Goal: Information Seeking & Learning: Learn about a topic

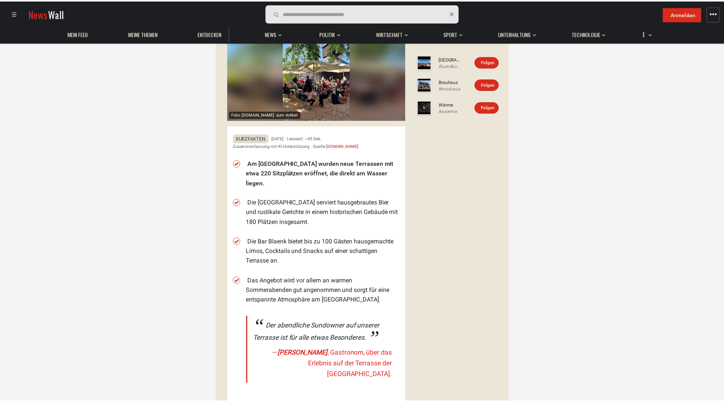
scroll to position [114, 0]
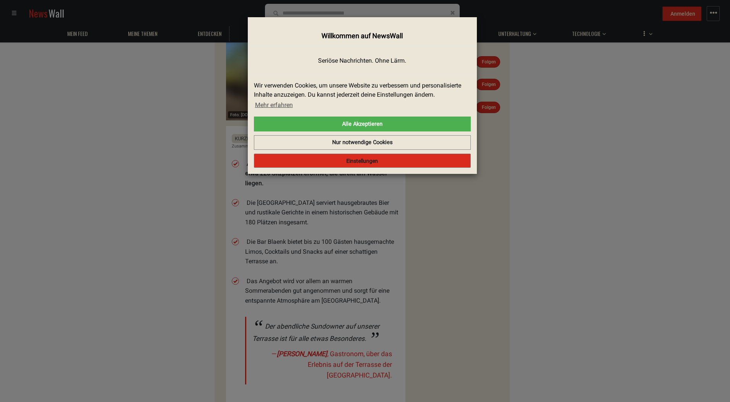
click at [357, 159] on button "Einstellungen" at bounding box center [362, 160] width 217 height 15
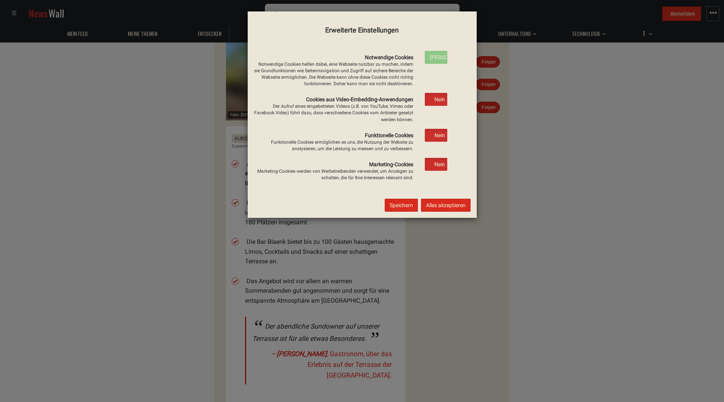
click at [405, 206] on button "Speichern" at bounding box center [401, 204] width 33 height 13
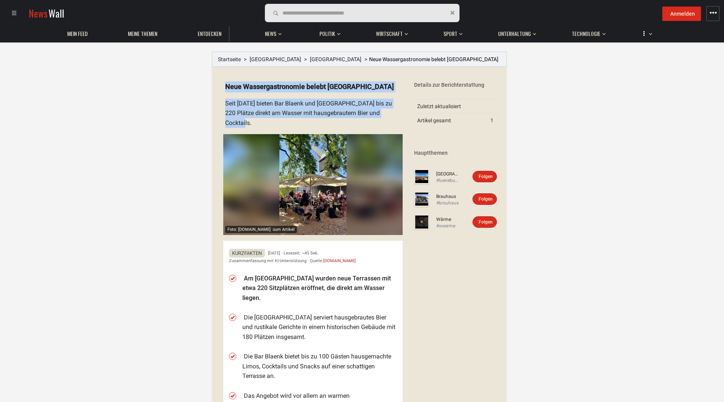
drag, startPoint x: 252, startPoint y: 123, endPoint x: 224, endPoint y: 82, distance: 49.0
click at [224, 82] on details "Foto: [DOMAIN_NAME] · zum Artikel Neue Wassergastronomie belebt [GEOGRAPHIC_DAT…" at bounding box center [310, 299] width 185 height 449
drag, startPoint x: 224, startPoint y: 82, endPoint x: 243, endPoint y: 106, distance: 30.2
copy summary "Neue Wassergastronomie belebt [GEOGRAPHIC_DATA] Stintmarkt Seit [DATE] bieten B…"
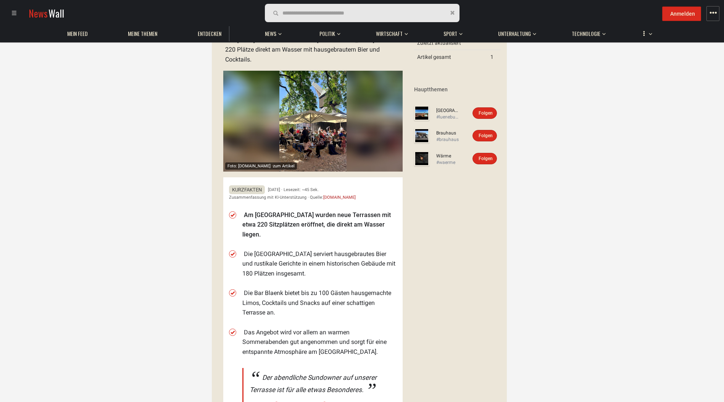
scroll to position [76, 0]
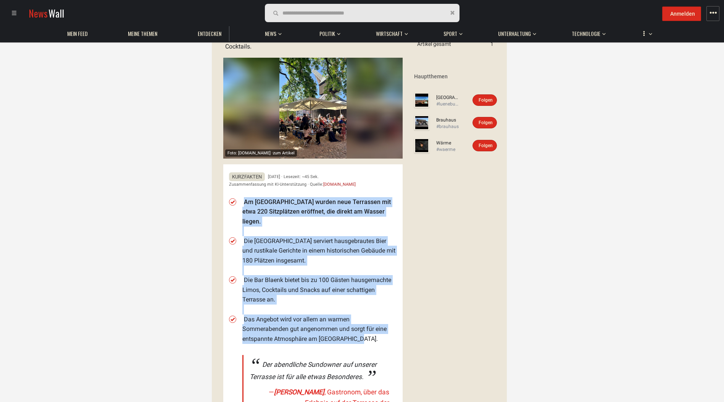
drag, startPoint x: 359, startPoint y: 342, endPoint x: 243, endPoint y: 200, distance: 182.8
click at [243, 200] on ul "Am [GEOGRAPHIC_DATA] wurden neue Terrassen mit etwa 220 Sitzplätzen eröffnet, d…" at bounding box center [319, 315] width 155 height 246
drag, startPoint x: 243, startPoint y: 200, endPoint x: 259, endPoint y: 218, distance: 23.8
copy ul "Am [GEOGRAPHIC_DATA] wurden neue Terrassen mit etwa 220 Sitzplätzen eröffnet, d…"
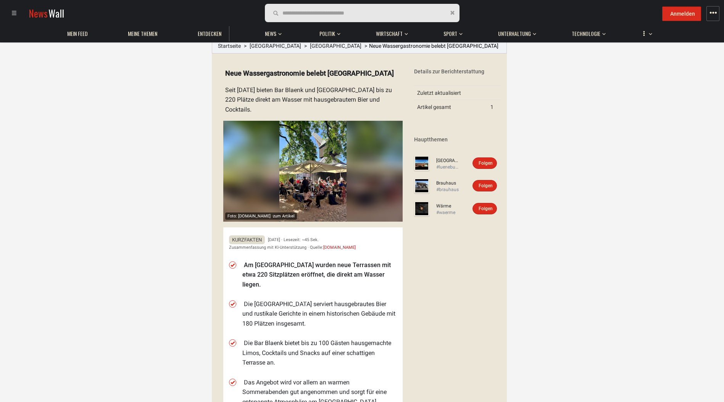
scroll to position [0, 0]
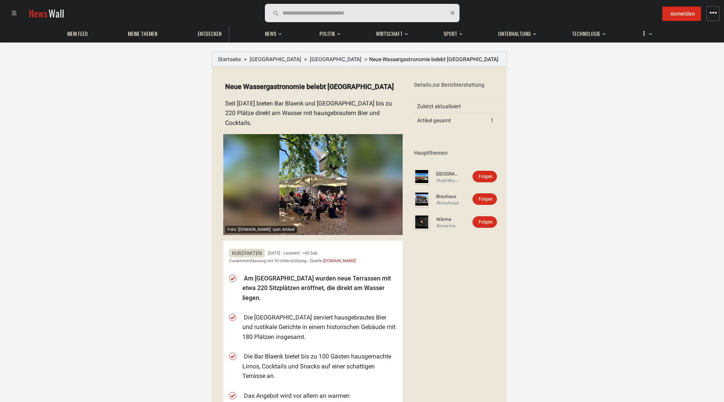
scroll to position [114, 0]
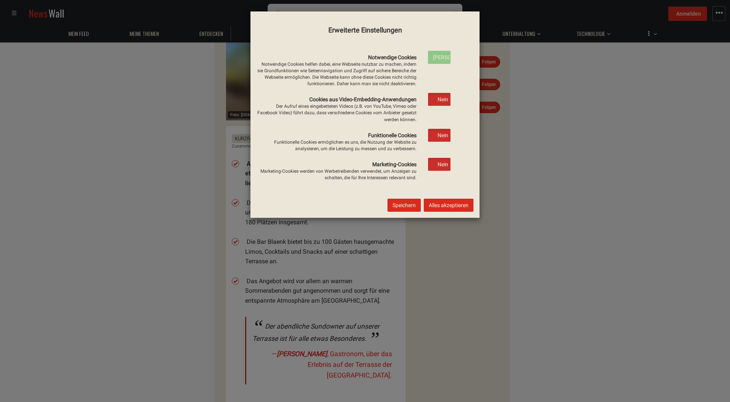
click at [411, 205] on button "Speichern" at bounding box center [403, 204] width 33 height 13
